Goal: Communication & Community: Ask a question

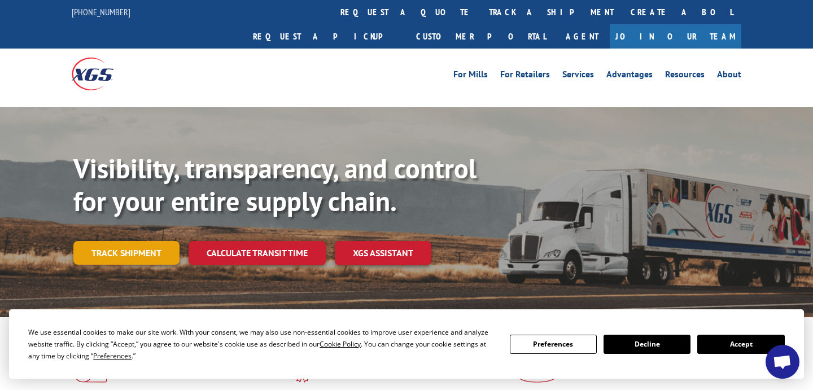
click at [136, 241] on link "Track shipment" at bounding box center [126, 253] width 106 height 24
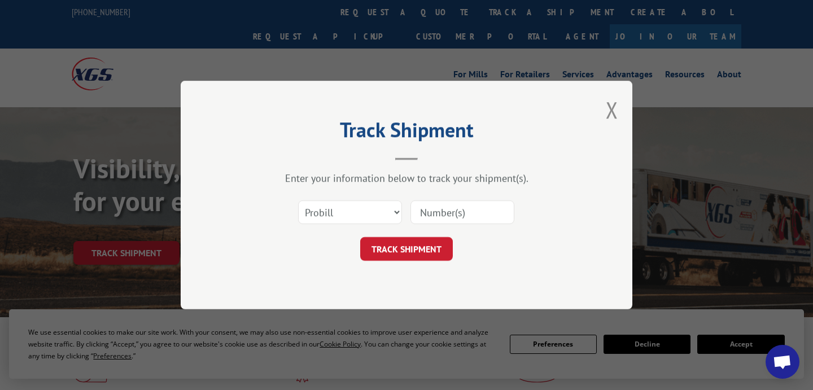
click at [450, 211] on input at bounding box center [463, 213] width 104 height 24
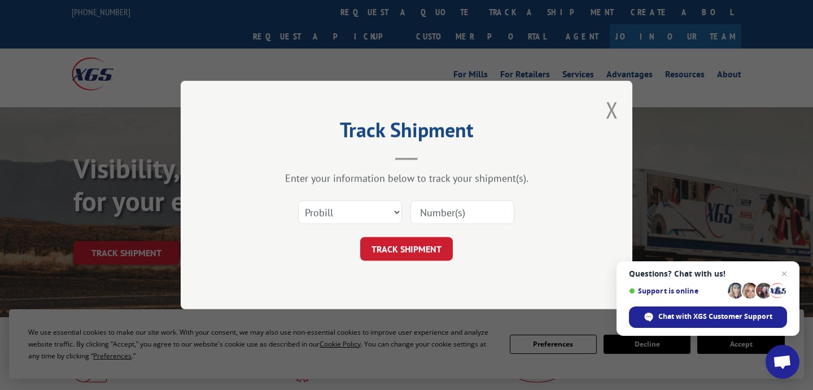
type input "17663930"
click at [391, 251] on button "TRACK SHIPMENT" at bounding box center [406, 249] width 93 height 24
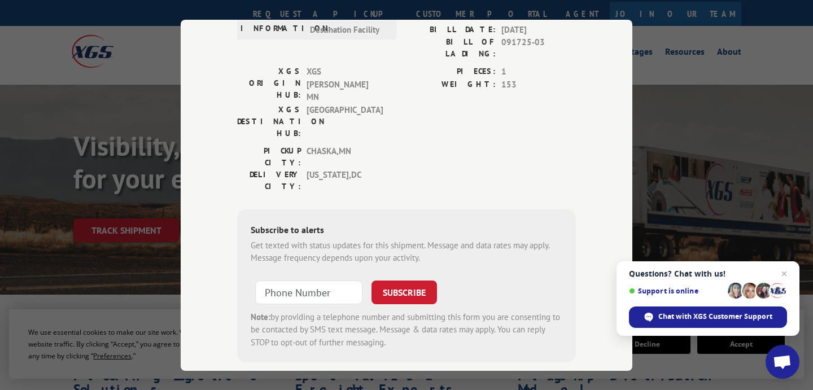
scroll to position [195, 0]
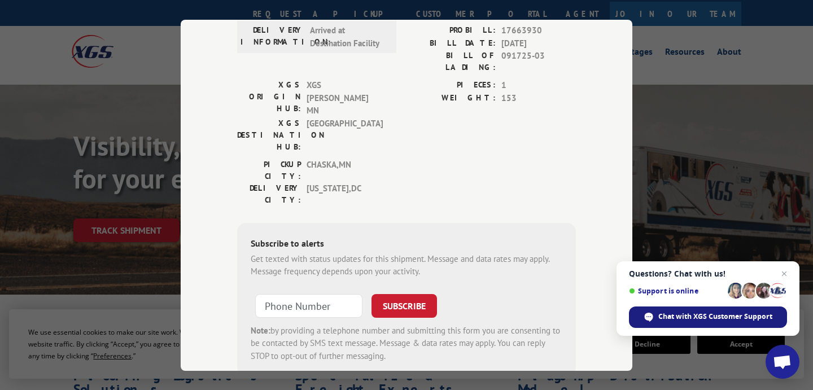
click at [697, 314] on span "Chat with XGS Customer Support" at bounding box center [716, 317] width 114 height 10
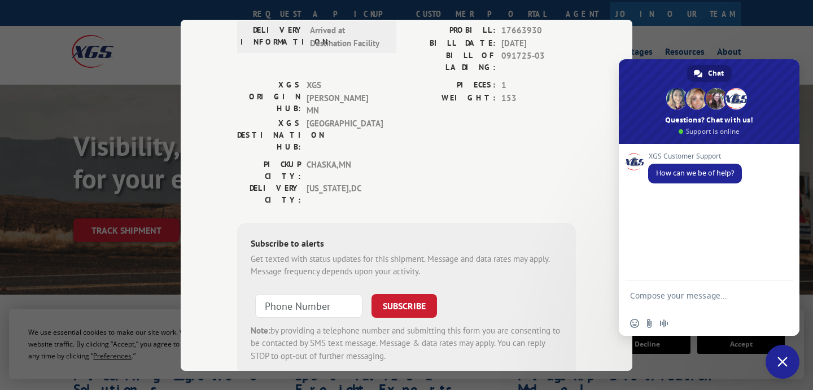
click at [685, 294] on textarea "Compose your message..." at bounding box center [696, 301] width 133 height 20
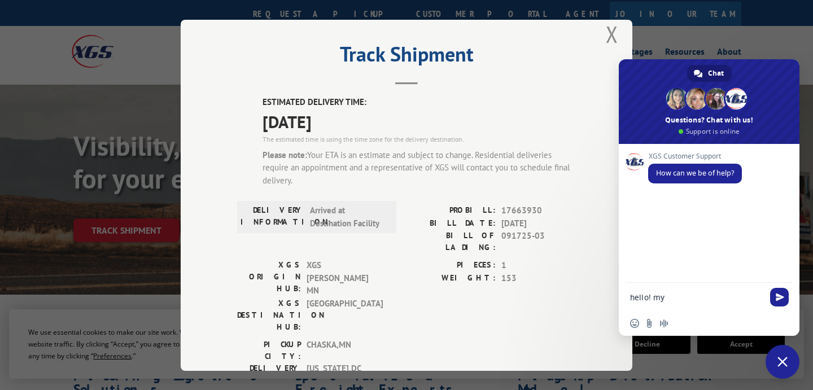
scroll to position [16, 0]
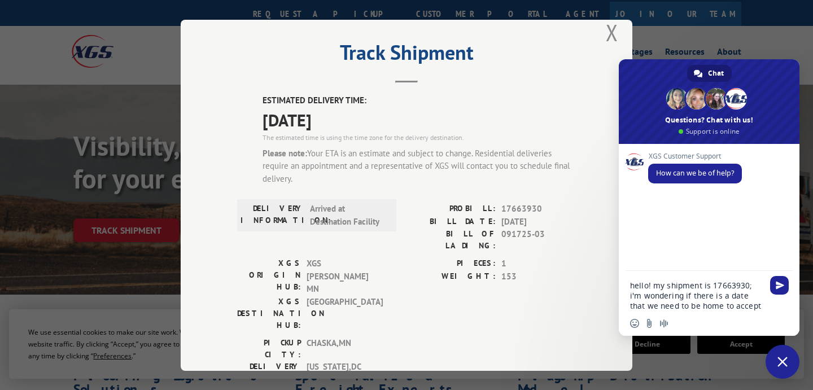
type textarea "hello! my shipment is 17663930; i'm wondering if there is a date that we need t…"
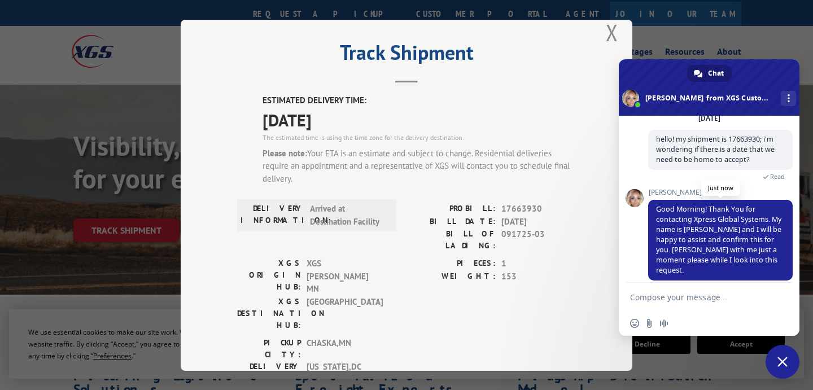
scroll to position [58, 0]
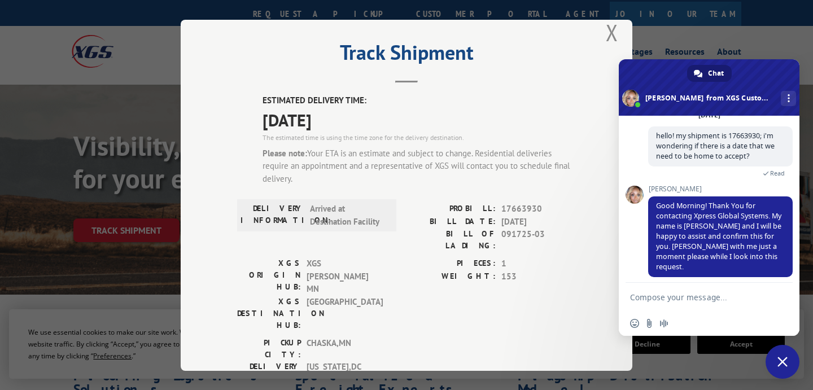
click at [670, 299] on textarea "Compose your message..." at bounding box center [696, 298] width 133 height 10
type textarea "thank you!"
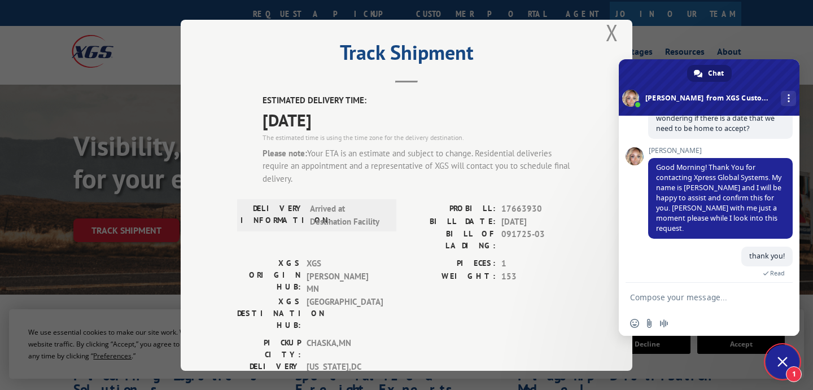
scroll to position [146, 0]
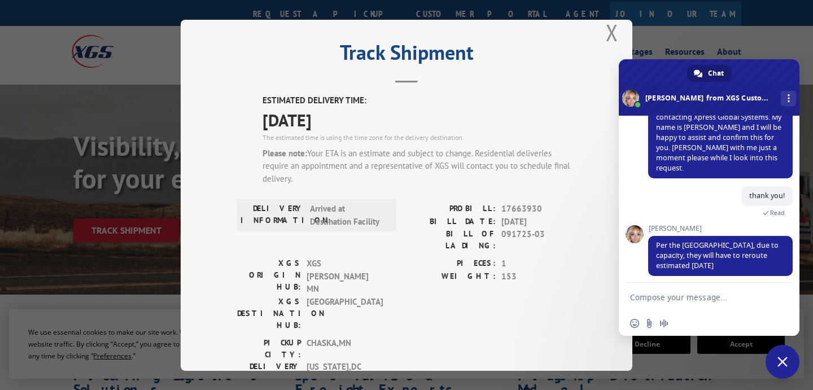
click at [668, 296] on textarea "Compose your message..." at bounding box center [696, 298] width 133 height 10
type textarea "where are they rerouting?"
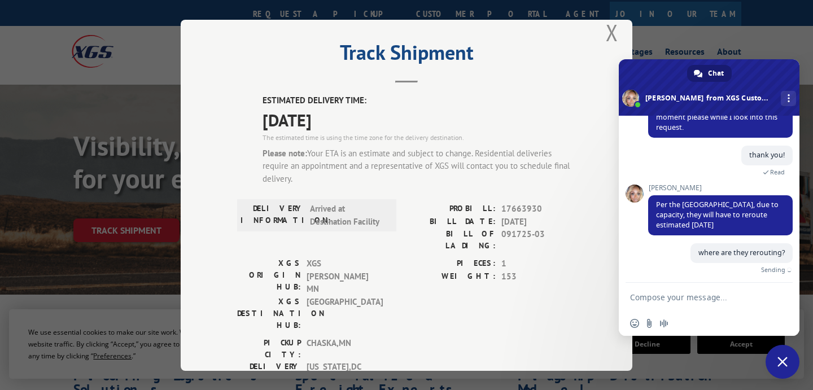
scroll to position [173, 0]
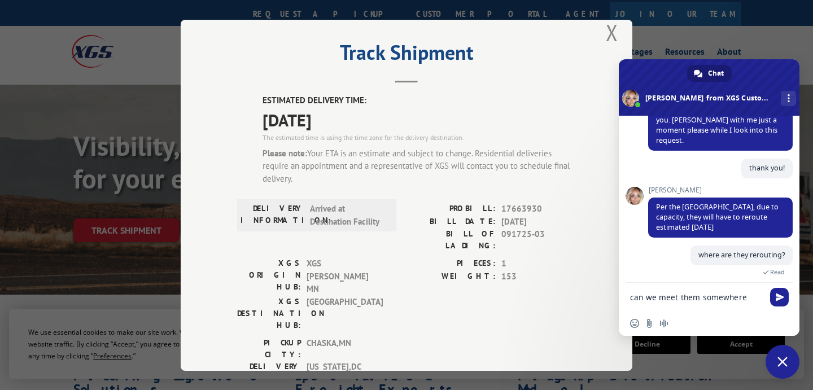
type textarea "can we meet them somewhere else?"
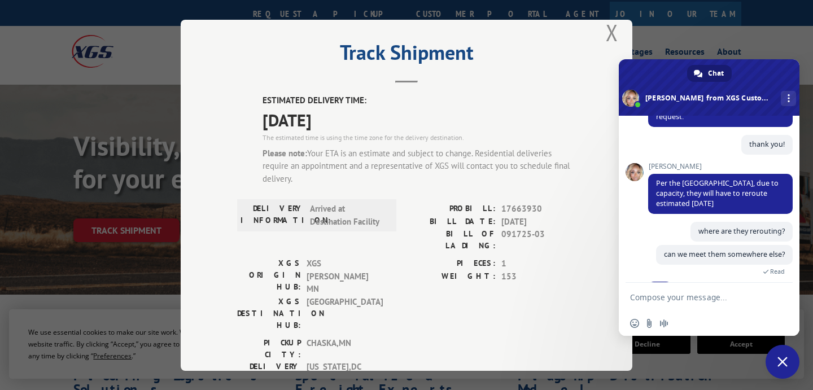
scroll to position [219, 0]
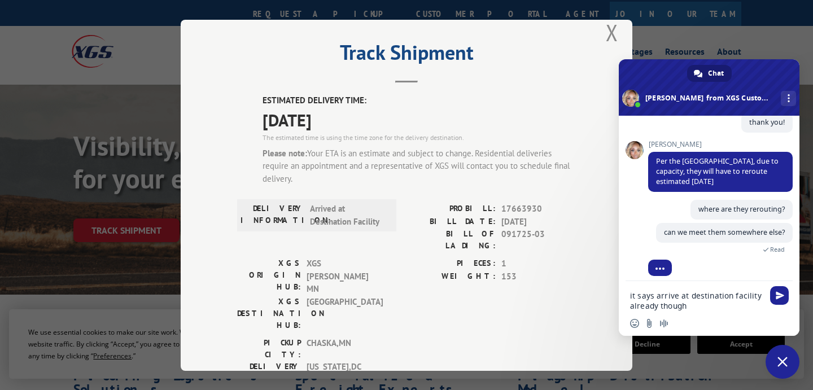
type textarea "it says arrive at destination facility already though?"
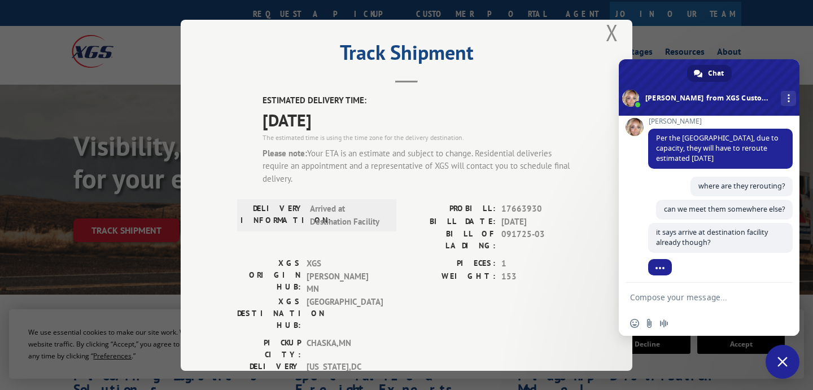
scroll to position [253, 0]
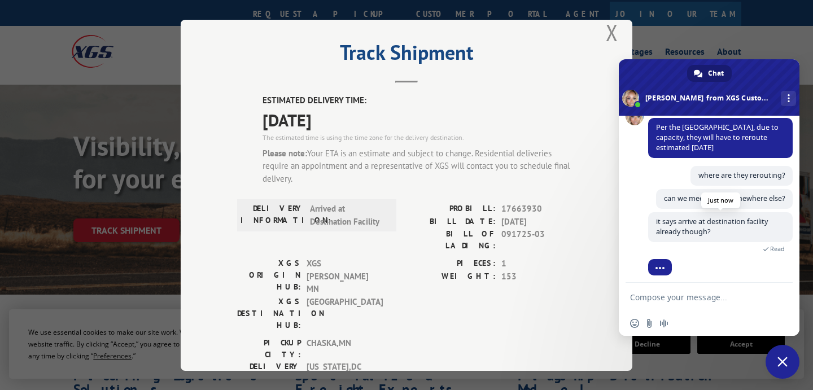
click at [757, 223] on span "it says arrive at destination facility already though?" at bounding box center [720, 227] width 145 height 30
click at [685, 299] on textarea "Compose your message..." at bounding box center [696, 298] width 133 height 10
type textarea "*arrived"
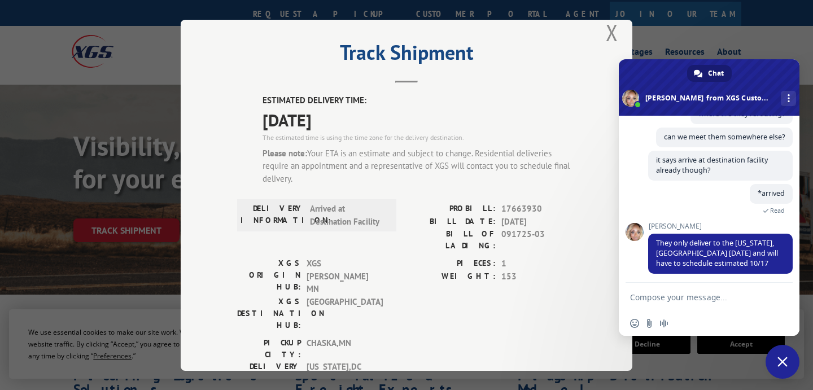
scroll to position [337, 0]
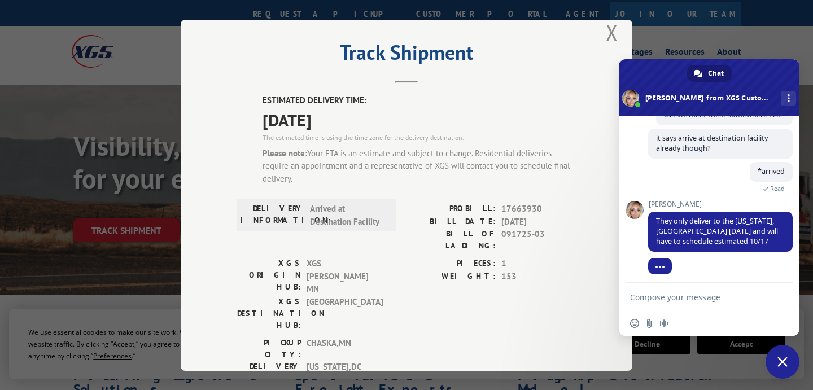
click at [673, 299] on textarea "Compose your message..." at bounding box center [696, 298] width 133 height 10
type textarea "w"
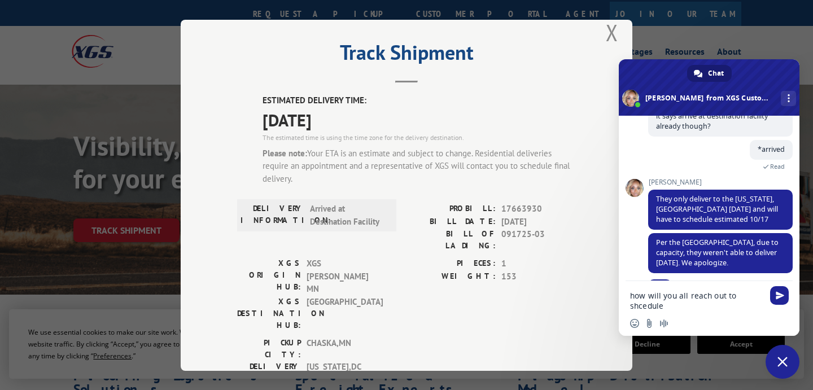
scroll to position [382, 0]
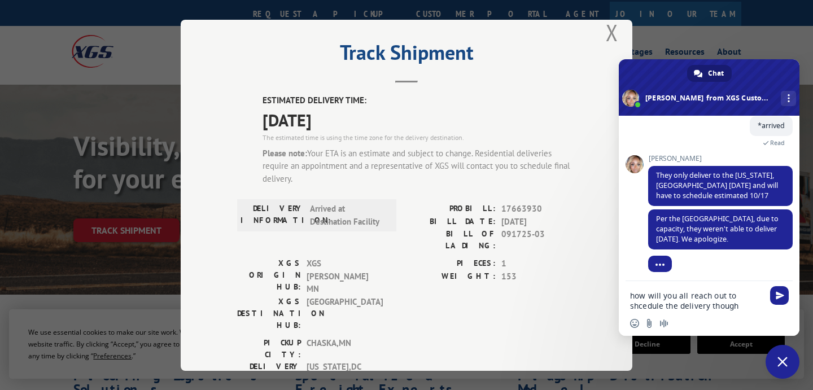
type textarea "how will you all reach out to shcedule the delivery though?"
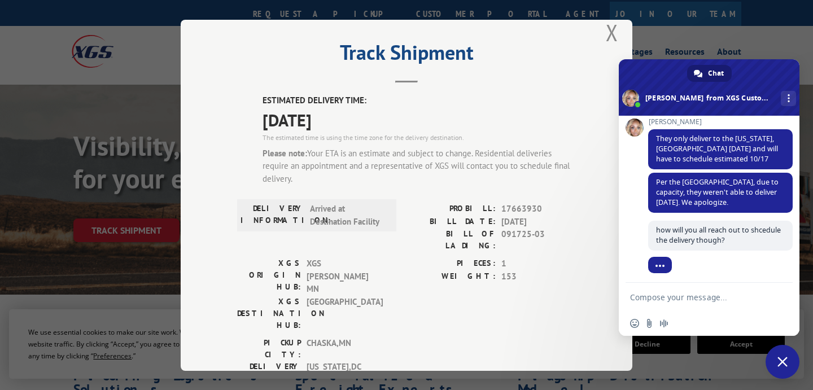
scroll to position [408, 0]
type textarea "did we miss a call thats why its not being delivered?"
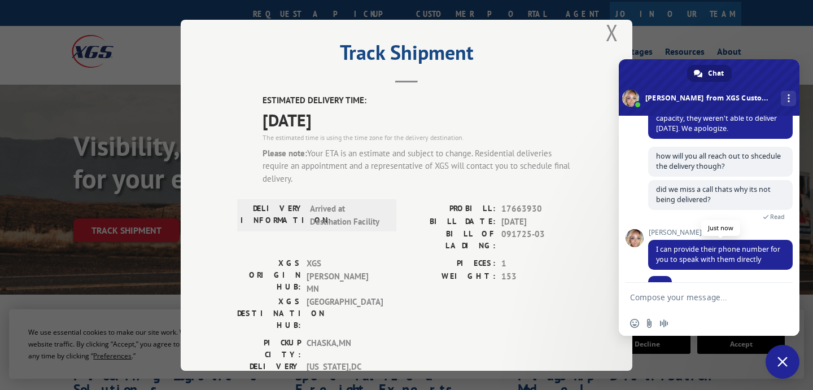
scroll to position [503, 0]
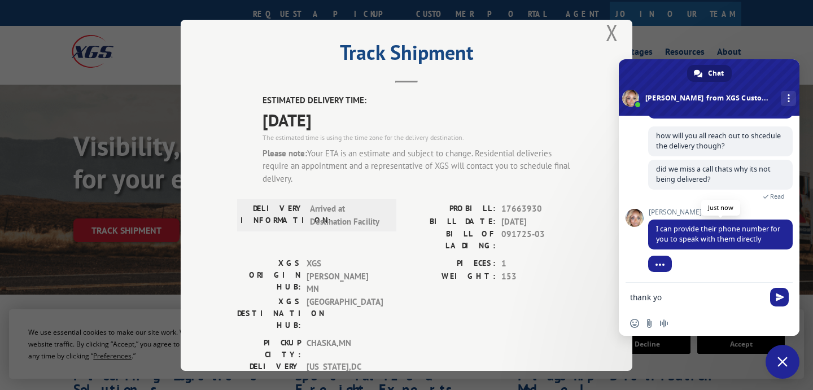
type textarea "thank you"
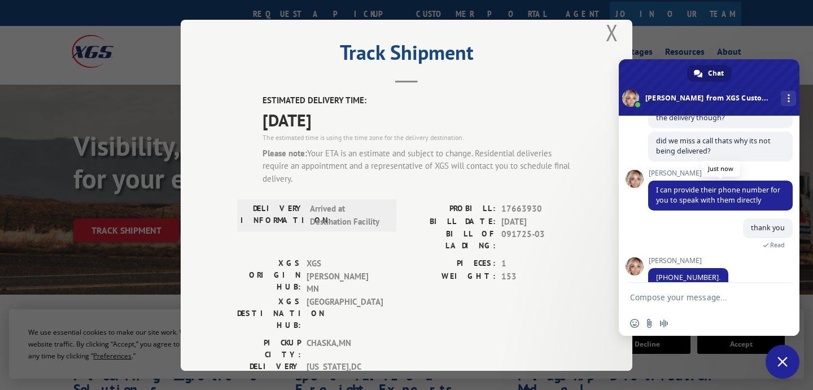
scroll to position [548, 0]
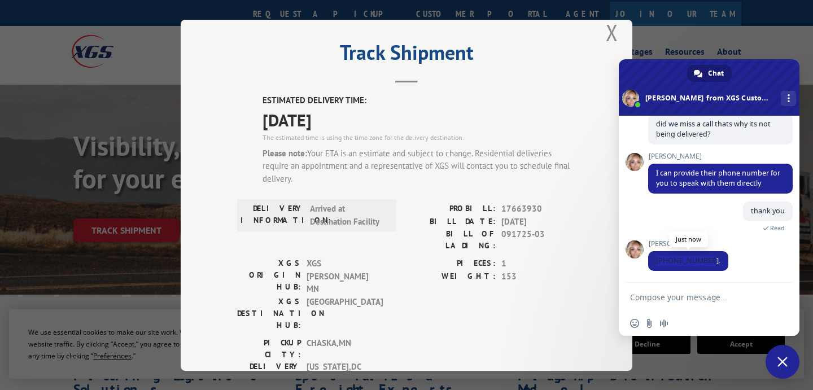
drag, startPoint x: 705, startPoint y: 260, endPoint x: 652, endPoint y: 260, distance: 53.7
click at [652, 260] on span "[PHONE_NUMBER]." at bounding box center [688, 261] width 80 height 20
copy span "[PHONE_NUMBER]."
click at [683, 219] on div "thank you A minute ago Read" at bounding box center [720, 221] width 145 height 38
click at [692, 295] on textarea "Compose your message..." at bounding box center [696, 298] width 133 height 10
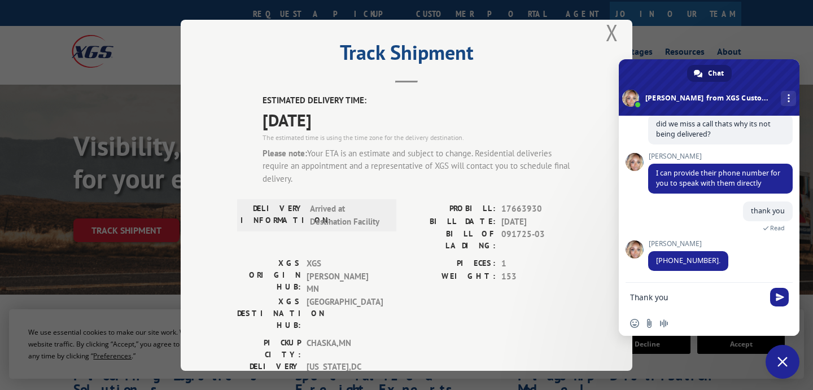
drag, startPoint x: 677, startPoint y: 297, endPoint x: 615, endPoint y: 286, distance: 62.6
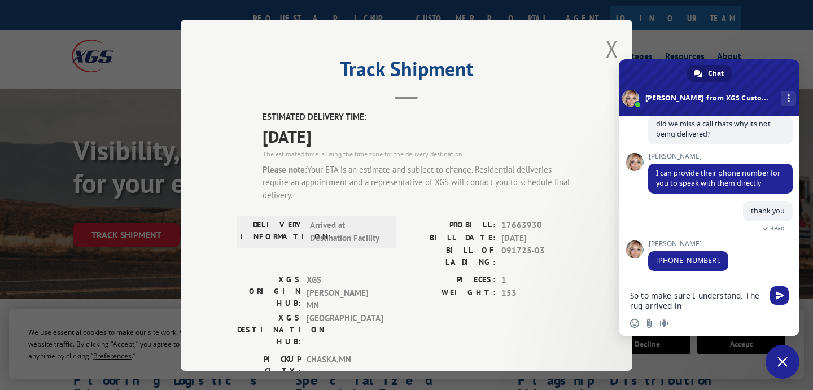
scroll to position [12, 0]
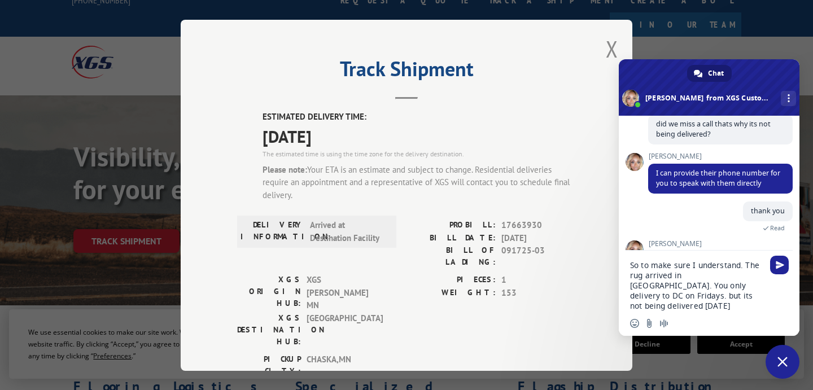
type textarea "So to make sure I understand. The rug arrived in [GEOGRAPHIC_DATA]. You only de…"
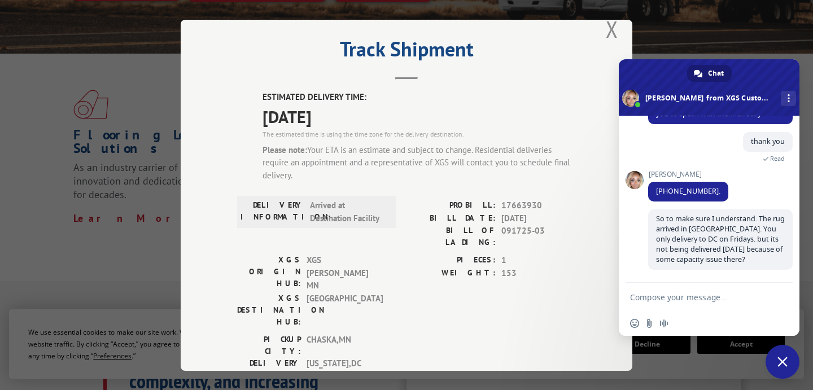
scroll to position [0, 0]
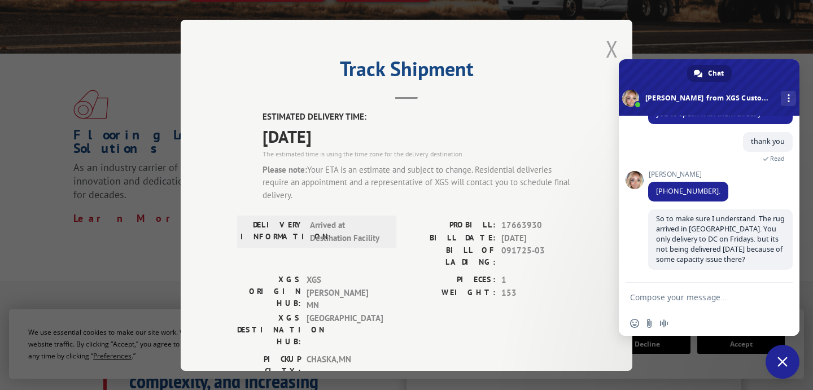
click at [609, 48] on button "Close modal" at bounding box center [612, 49] width 12 height 30
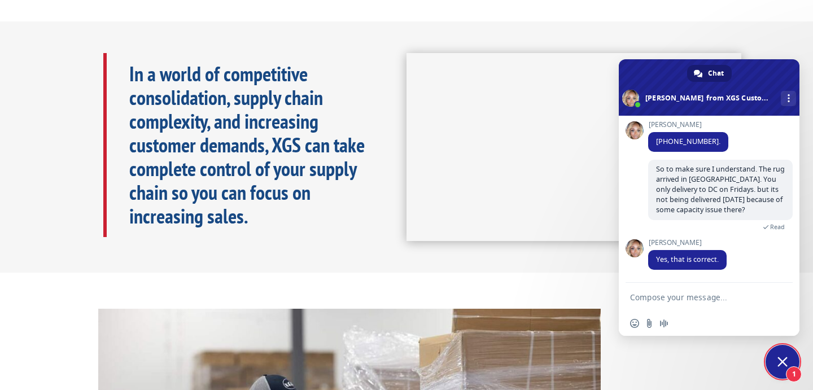
scroll to position [657, 0]
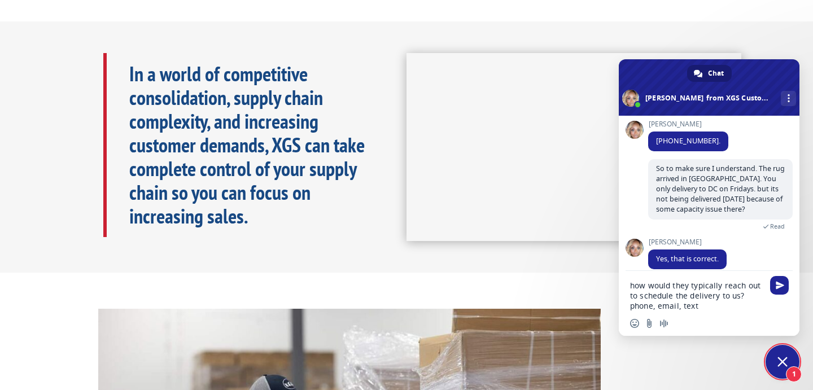
type textarea "how would they typically reach out to schedule the delivery to us? phone, email…"
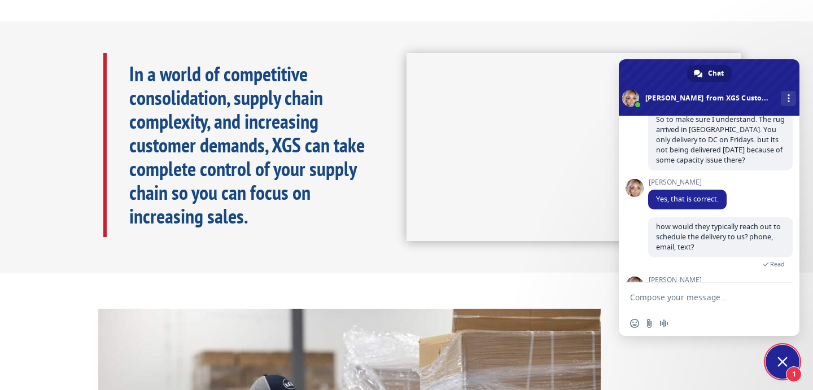
scroll to position [756, 0]
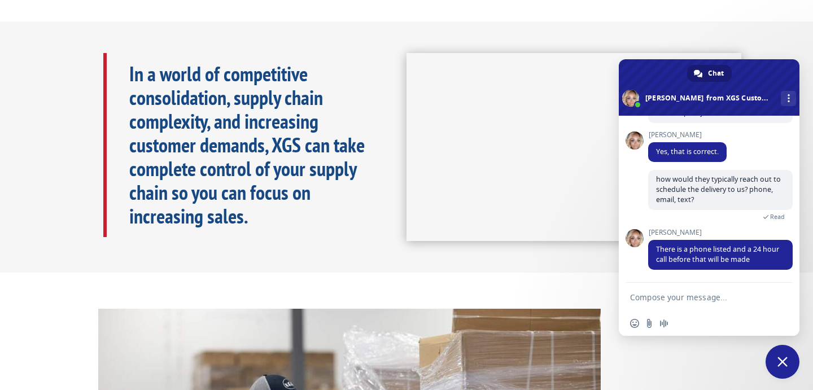
click at [682, 299] on textarea "Compose your message..." at bounding box center [696, 298] width 133 height 10
type textarea "i"
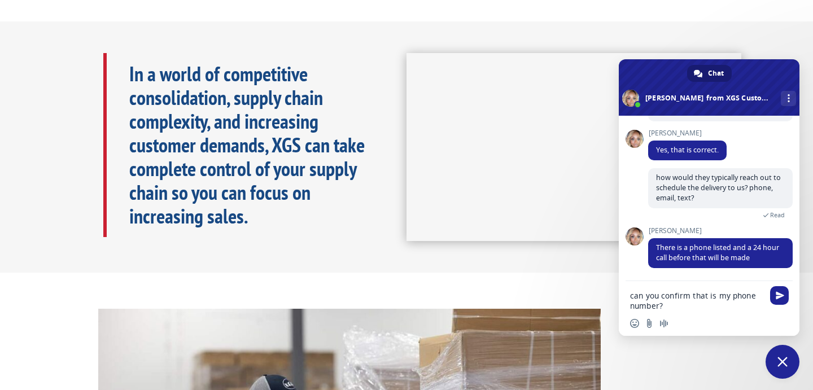
type textarea "can you confirm that is my phone number?"
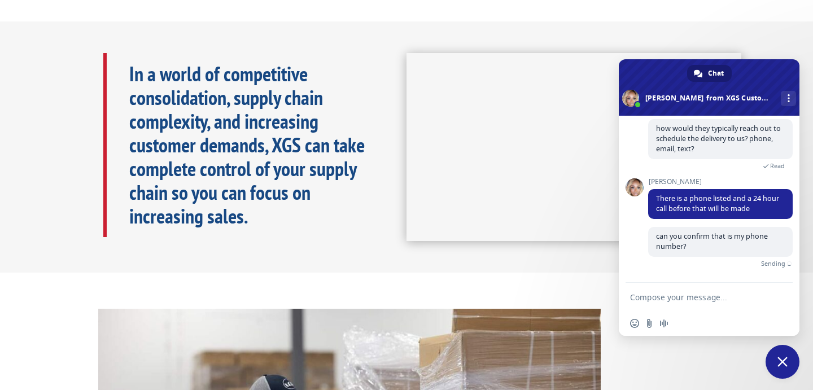
scroll to position [794, 0]
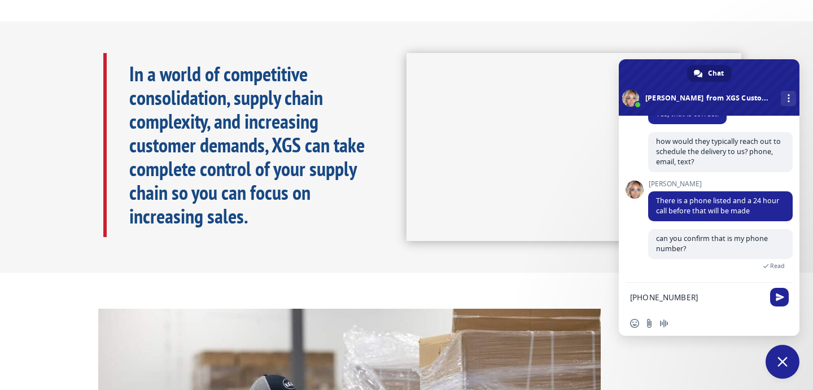
type textarea "[PHONE_NUMBER]"
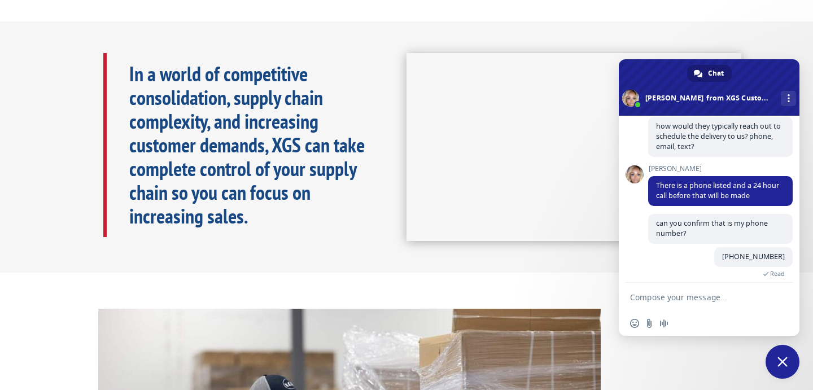
scroll to position [817, 0]
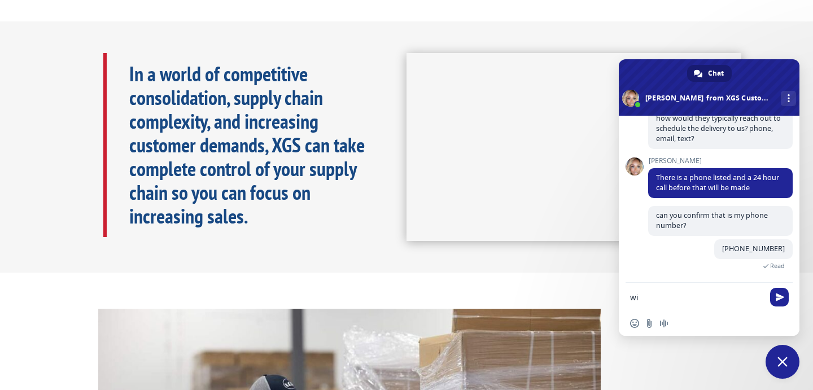
type textarea "w"
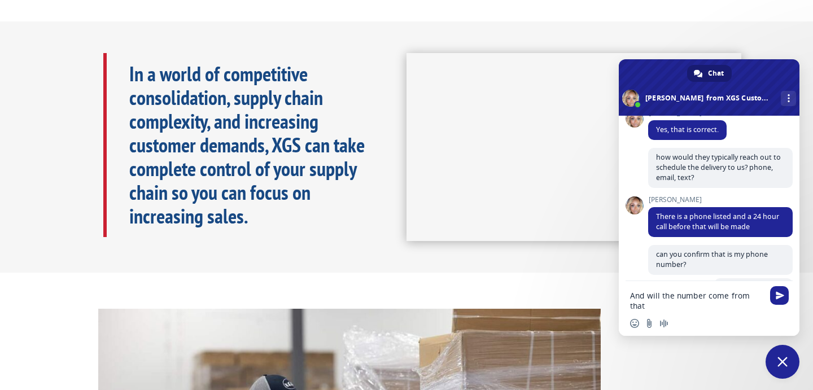
scroll to position [785, 0]
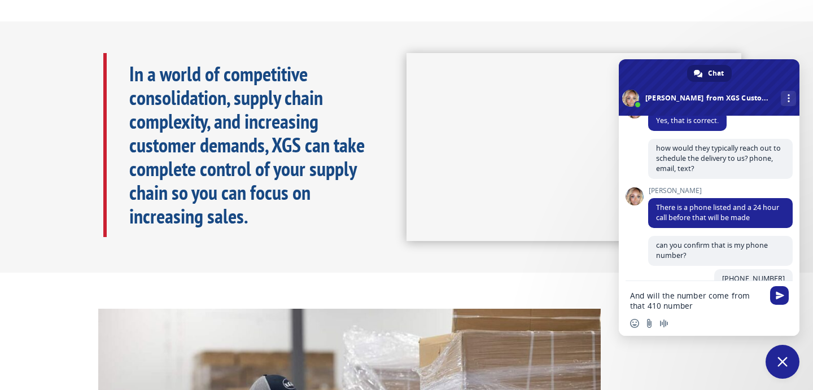
type textarea "And will the number come from that 410 number?"
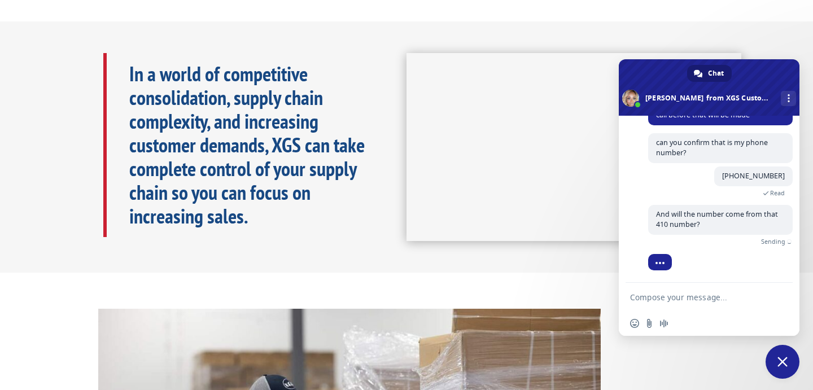
scroll to position [862, 0]
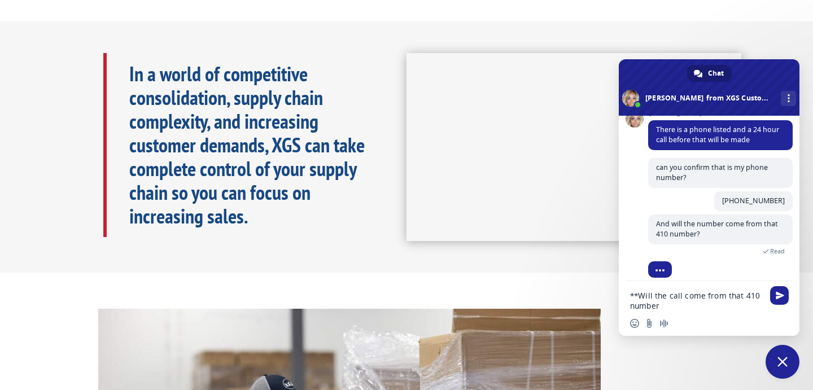
type textarea "**Will the call come from that 410 number?"
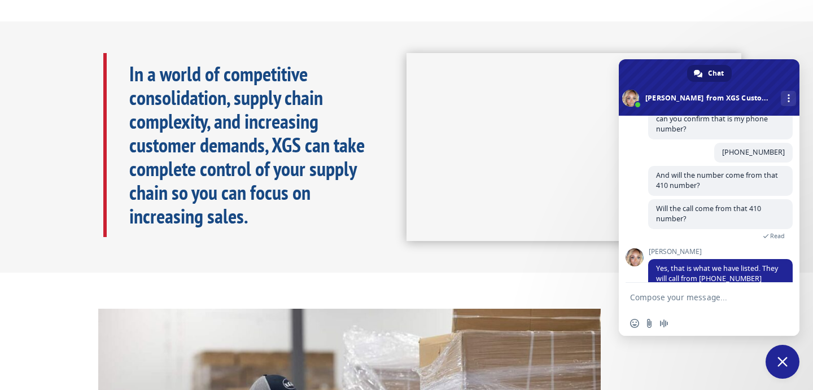
scroll to position [935, 0]
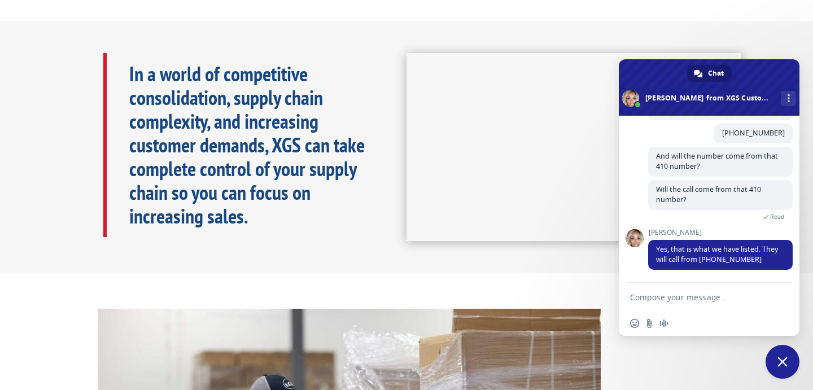
click at [667, 300] on textarea "Compose your message..." at bounding box center [696, 298] width 133 height 10
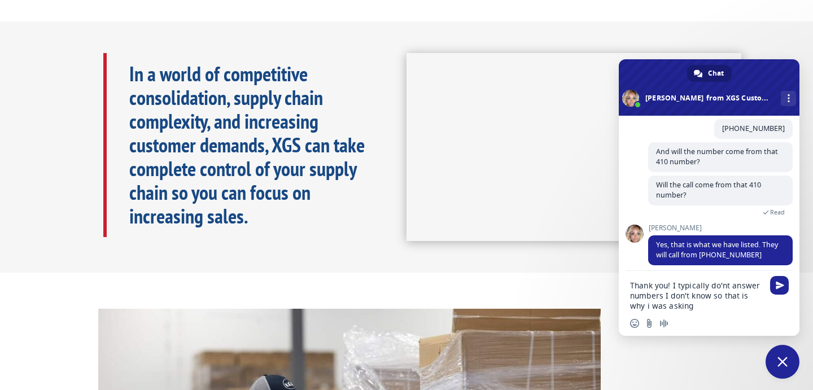
type textarea "Thank you! I typically do'nt answer numbers I don't know so that is why i was a…"
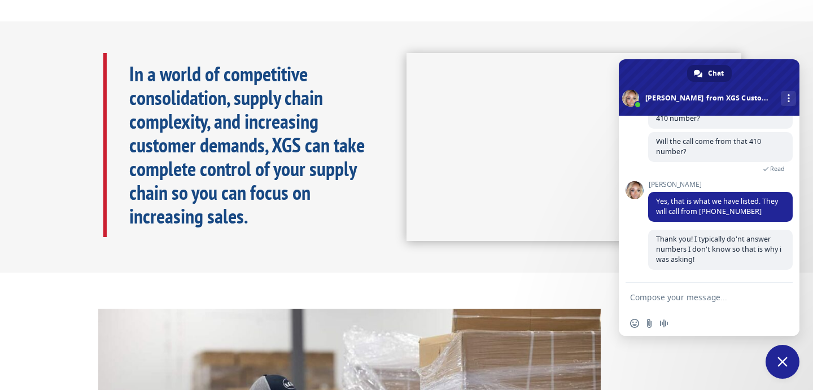
scroll to position [984, 0]
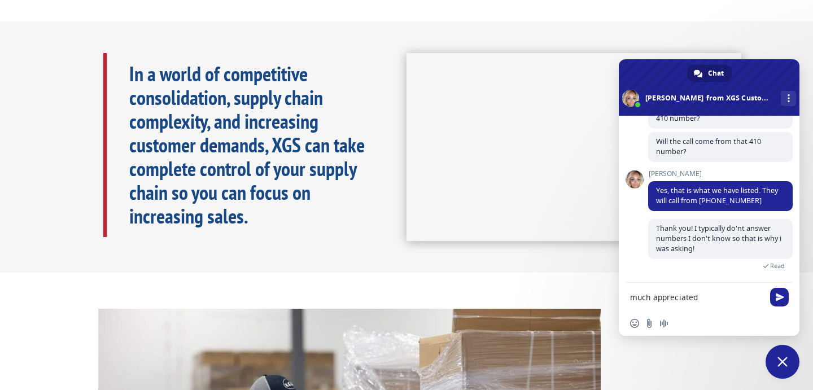
type textarea "much appreciated."
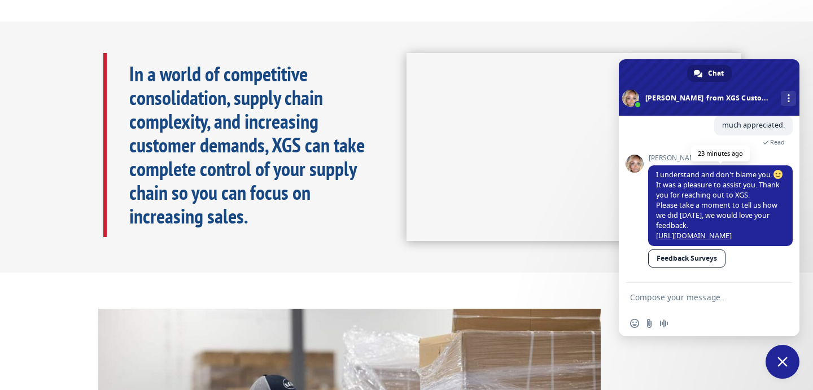
scroll to position [1143, 0]
